Goal: Feedback & Contribution: Leave review/rating

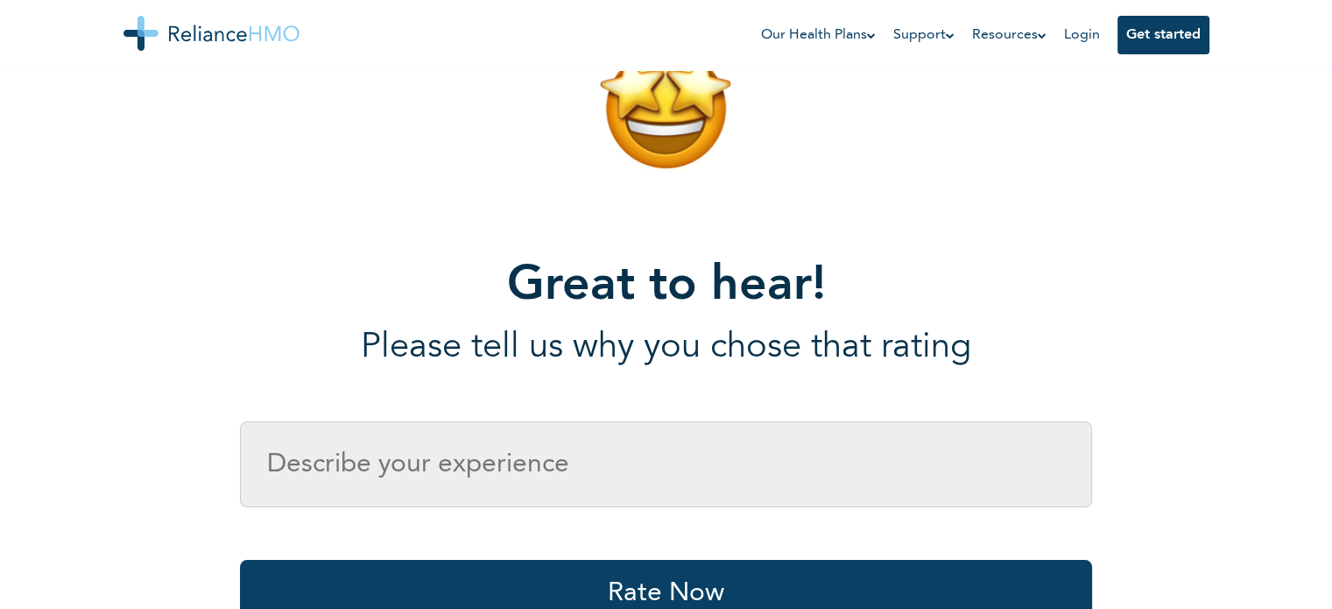
scroll to position [263, 0]
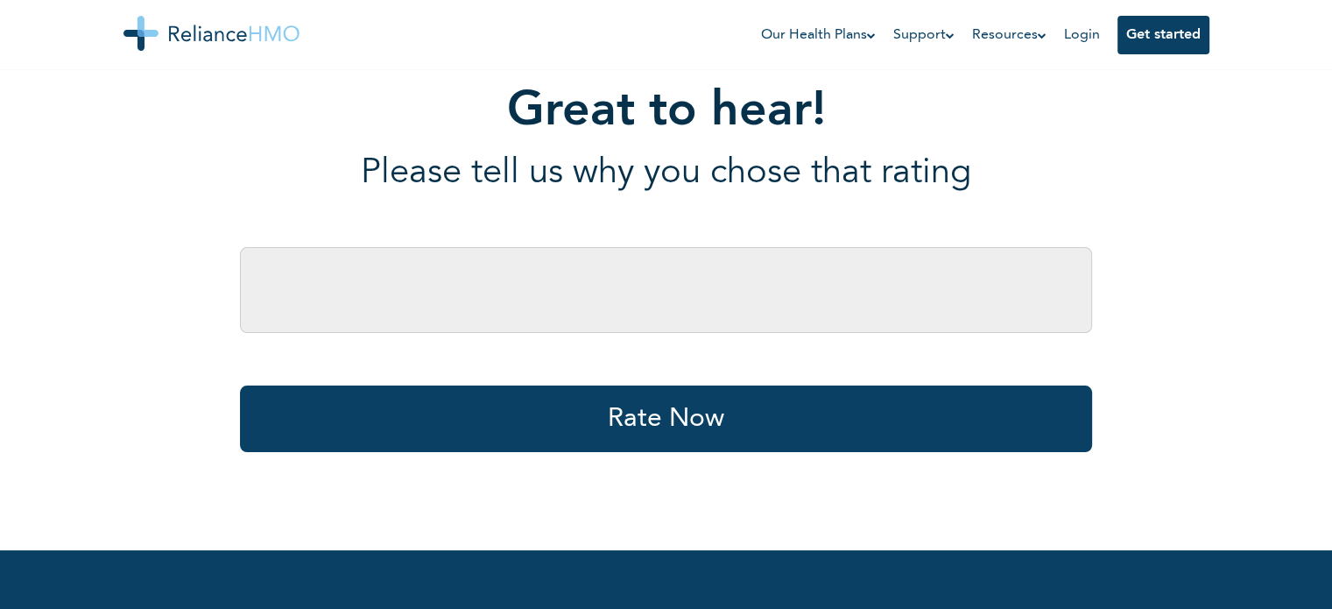
click at [551, 283] on input "text" at bounding box center [666, 290] width 852 height 86
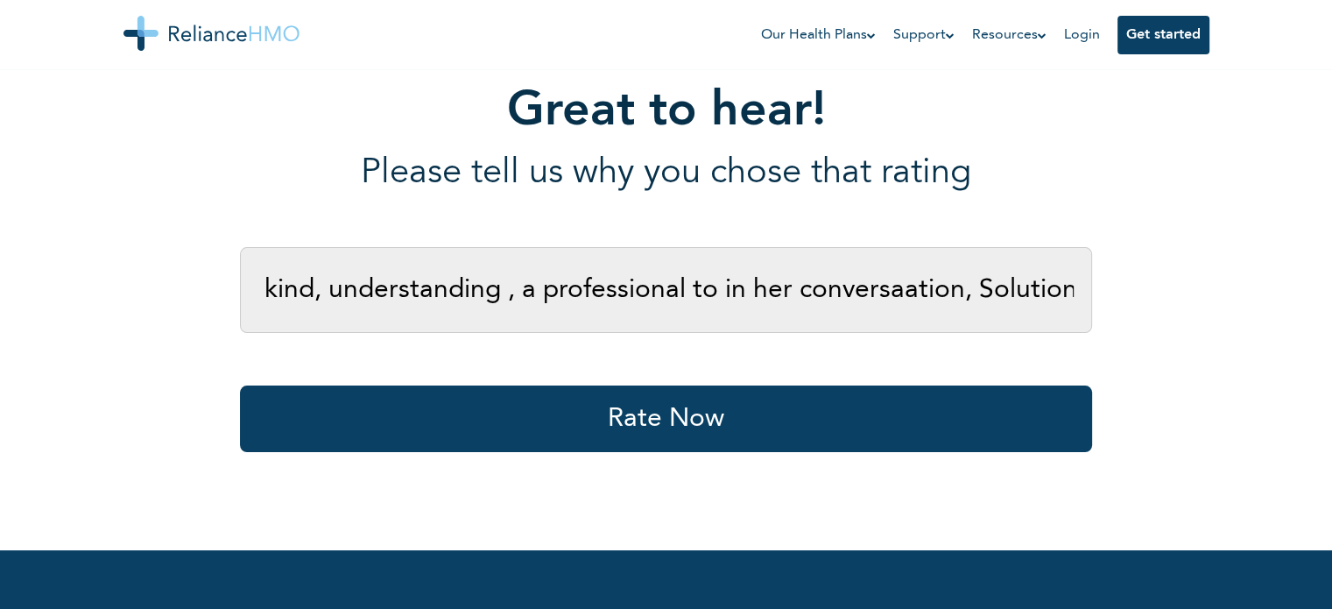
scroll to position [0, 133]
click at [898, 293] on input "She is very kind, understanding , a professional to in her conversaation, Solut…" at bounding box center [666, 290] width 852 height 86
click at [662, 288] on input "She is very kind, understanding , a professional to in her conversation, Soluti…" at bounding box center [666, 290] width 852 height 86
click at [652, 293] on input "She is very kind, understanding , a professional to in her conversation, Soluti…" at bounding box center [666, 290] width 852 height 86
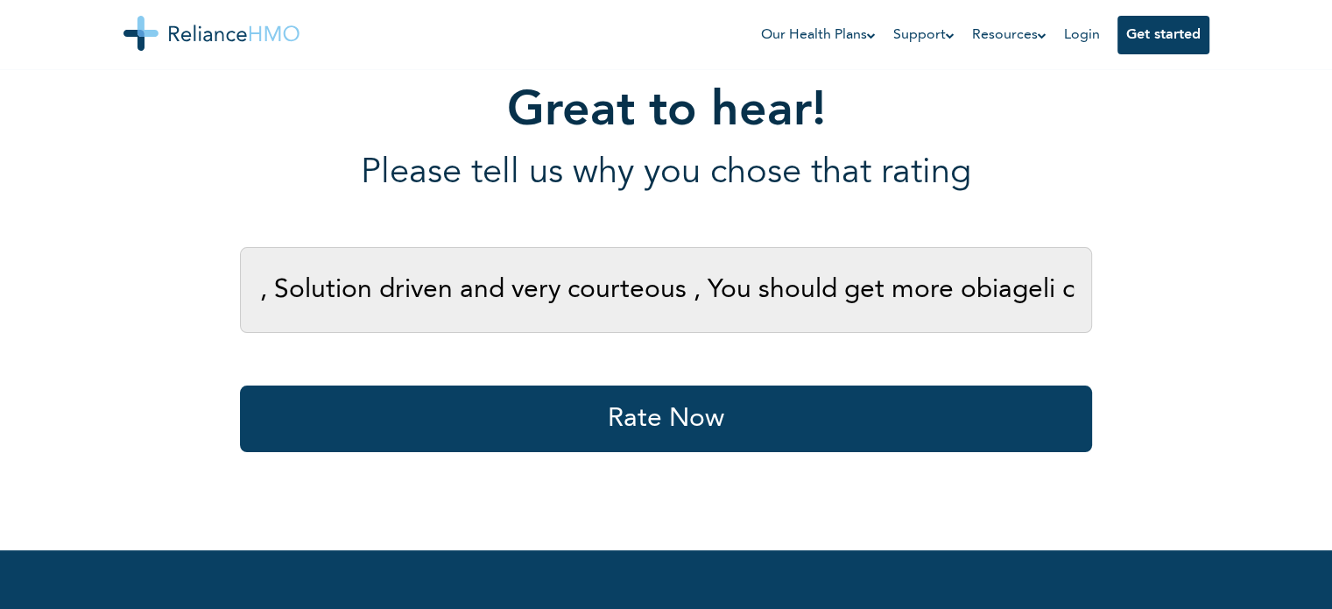
scroll to position [0, 799]
click at [951, 294] on input "She is very kind, understanding , a professional in her conversation, Solution …" at bounding box center [666, 290] width 852 height 86
click at [767, 293] on input "She is very kind, understanding , a professional in her conversation, Solution …" at bounding box center [666, 290] width 852 height 86
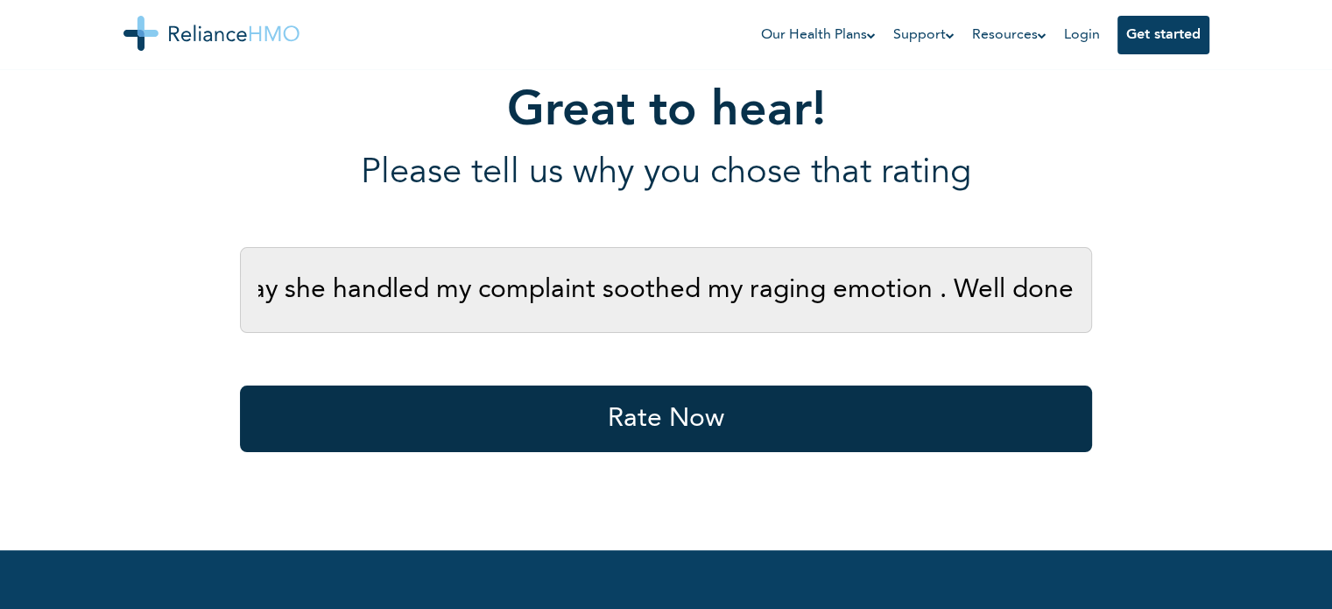
type input "She is very kind, understanding , a professional in her conversation, Solution …"
click at [629, 435] on button "Rate Now" at bounding box center [666, 418] width 852 height 67
